Goal: Task Accomplishment & Management: Manage account settings

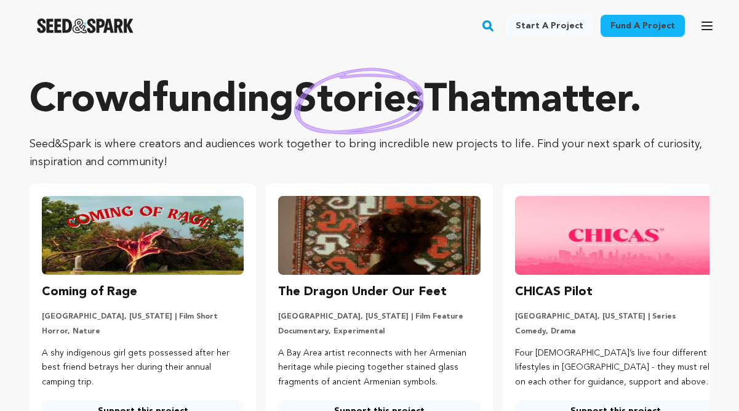
click at [706, 27] on icon "button" at bounding box center [707, 25] width 15 height 15
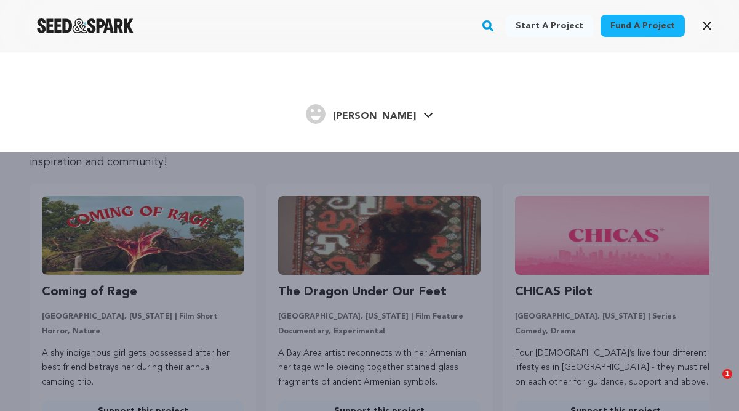
click at [401, 114] on link "Lauren B. Lauren B." at bounding box center [369, 113] width 127 height 22
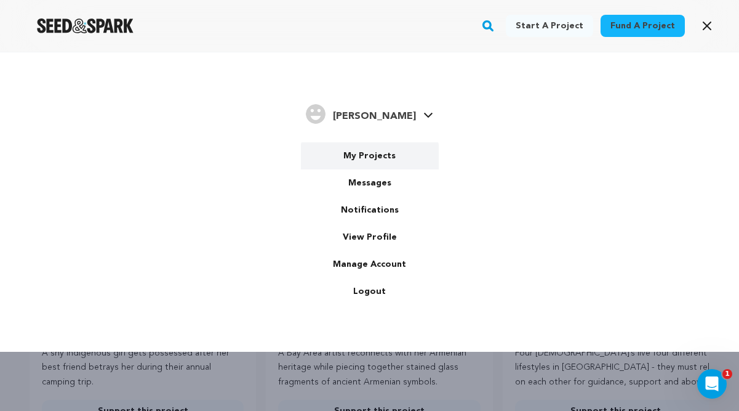
click at [377, 153] on link "My Projects" at bounding box center [370, 155] width 138 height 27
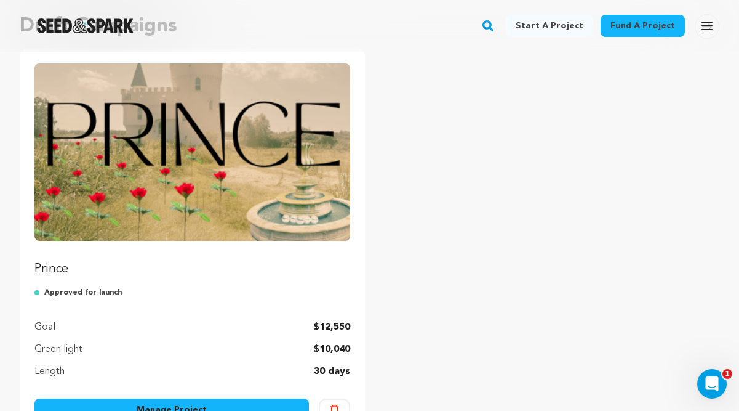
click at [193, 212] on img "Fund Prince" at bounding box center [192, 151] width 316 height 177
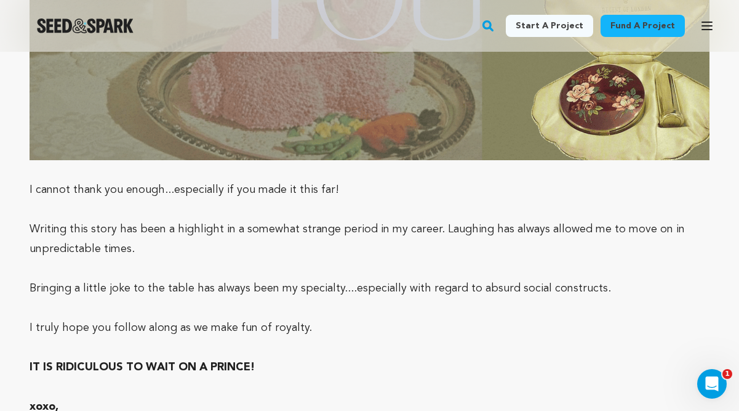
scroll to position [6659, 0]
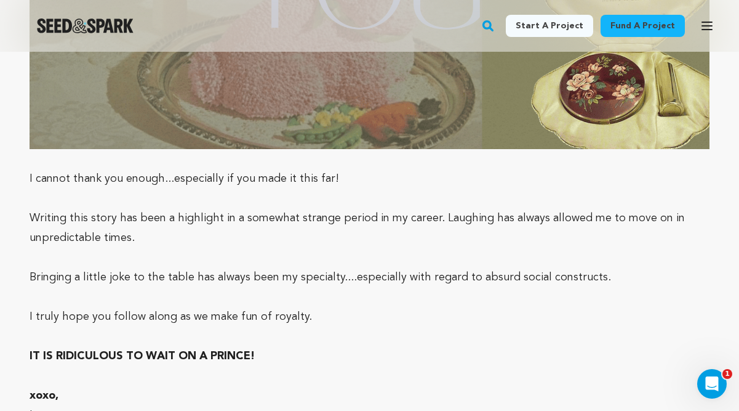
click at [536, 208] on p "Writing this story has been a highlight in a somewhat strange period in my care…" at bounding box center [370, 227] width 680 height 39
click at [534, 208] on p "Writing this story has been a highlight in a somewhat strange period in my care…" at bounding box center [370, 227] width 680 height 39
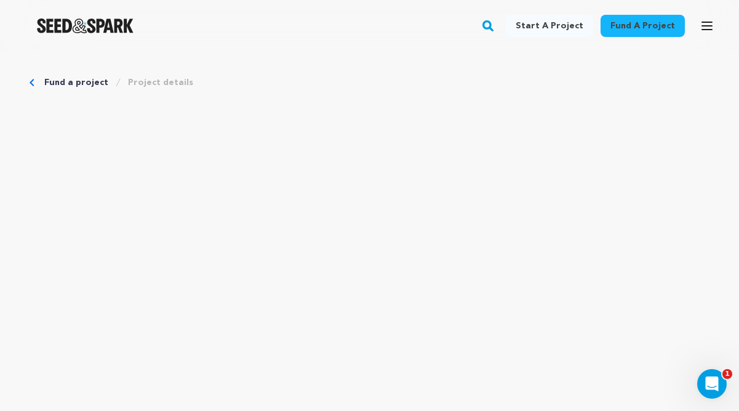
scroll to position [0, 0]
click at [59, 81] on link "Fund a project" at bounding box center [76, 82] width 64 height 12
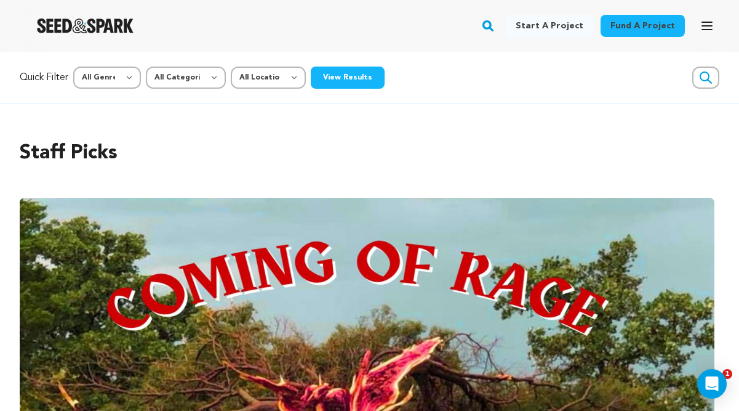
click at [712, 26] on icon "button" at bounding box center [707, 25] width 10 height 7
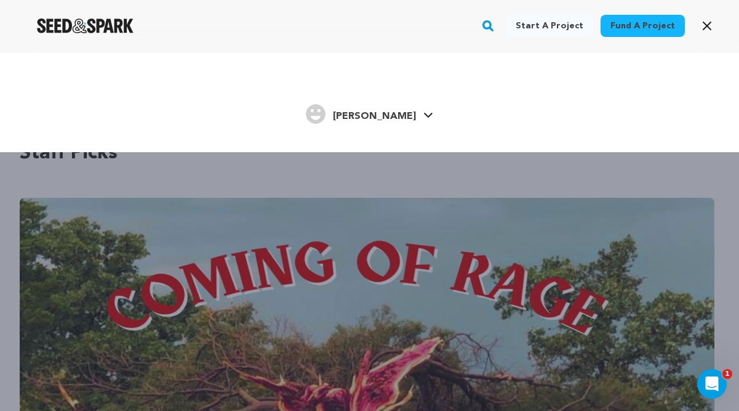
click at [423, 118] on icon at bounding box center [428, 115] width 10 height 6
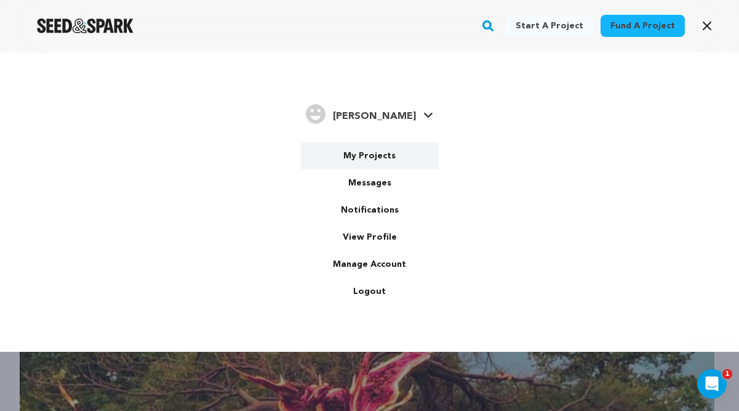
click at [383, 156] on link "My Projects" at bounding box center [370, 155] width 138 height 27
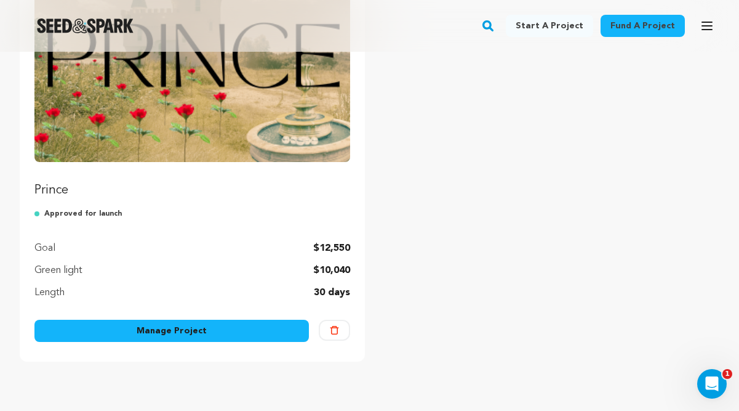
scroll to position [215, 0]
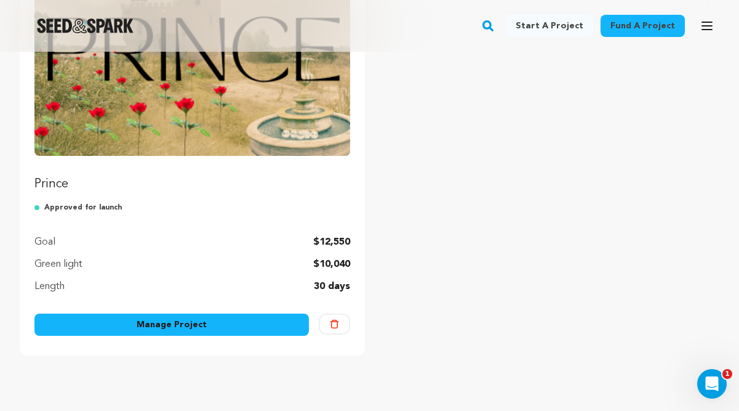
click at [178, 326] on link "Manage Project" at bounding box center [171, 324] width 275 height 22
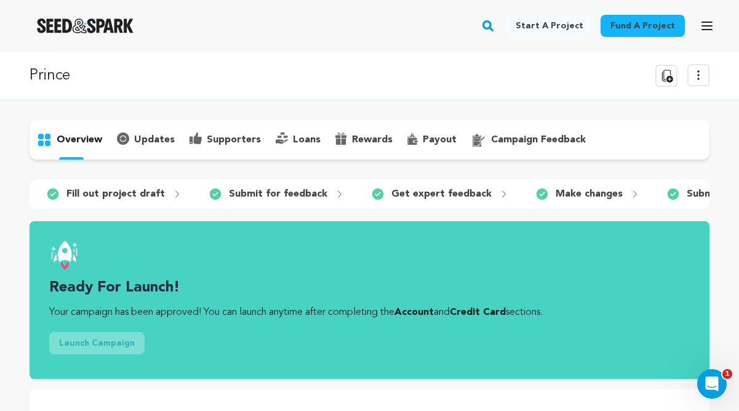
click at [73, 137] on p "overview" at bounding box center [80, 139] width 46 height 15
click at [705, 31] on icon "button" at bounding box center [707, 25] width 15 height 15
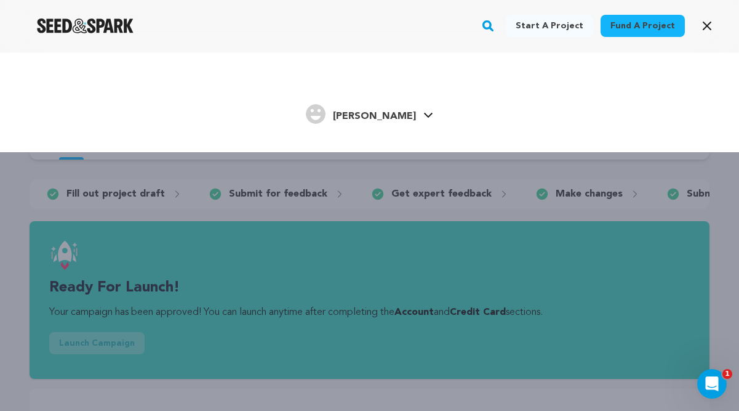
click at [390, 113] on span "[PERSON_NAME]" at bounding box center [374, 116] width 83 height 10
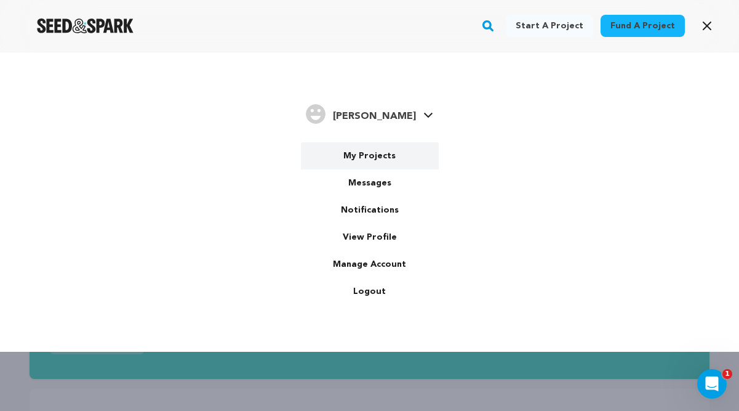
click at [366, 164] on link "My Projects" at bounding box center [370, 155] width 138 height 27
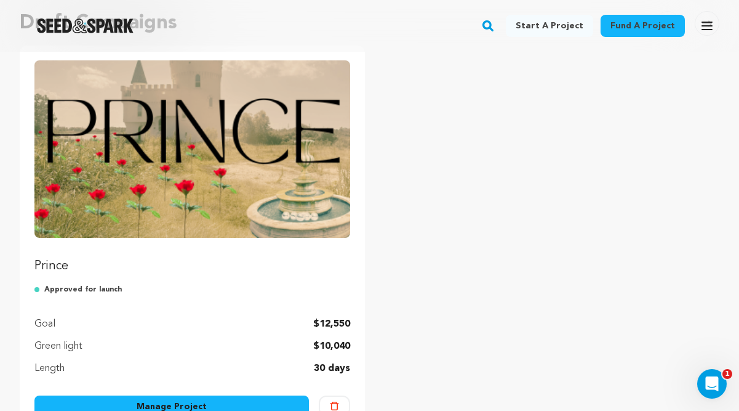
scroll to position [134, 0]
click at [148, 177] on img "Fund Prince" at bounding box center [192, 148] width 316 height 177
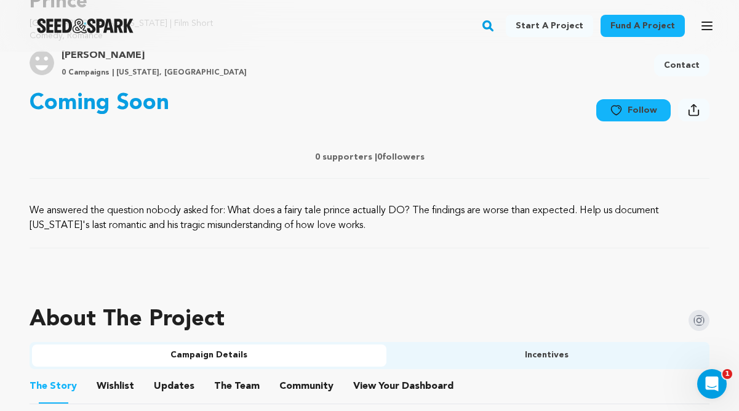
scroll to position [444, 0]
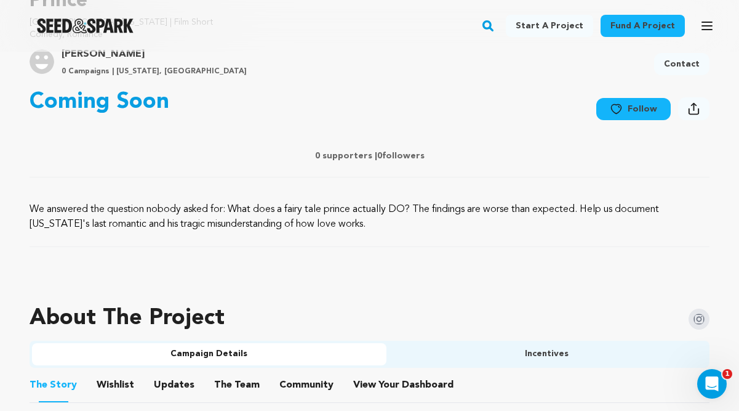
drag, startPoint x: 366, startPoint y: 224, endPoint x: 30, endPoint y: 208, distance: 336.5
click at [30, 208] on p "We answered the question nobody asked for: What does a fairy tale prince actual…" at bounding box center [370, 217] width 680 height 30
copy p "We answered the question nobody asked for: What does a fairy tale prince actual…"
